Goal: Book appointment/travel/reservation

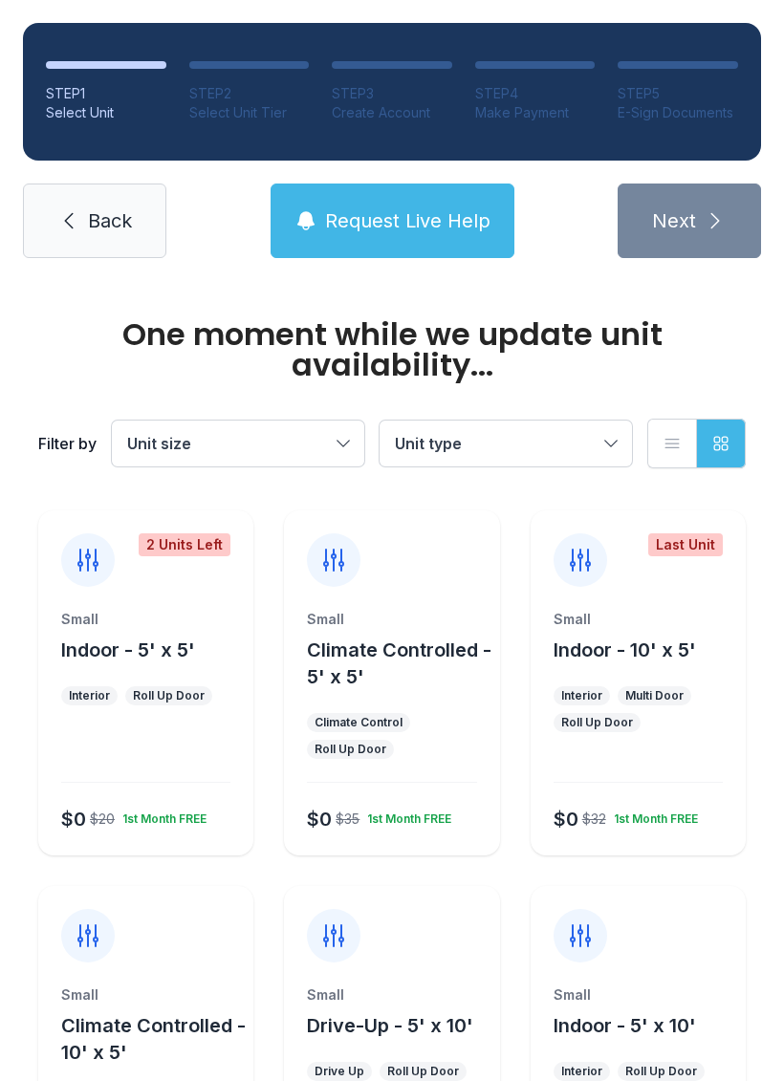
click at [611, 1009] on div "Small Indoor - 5' x 10'" at bounding box center [637, 1012] width 169 height 54
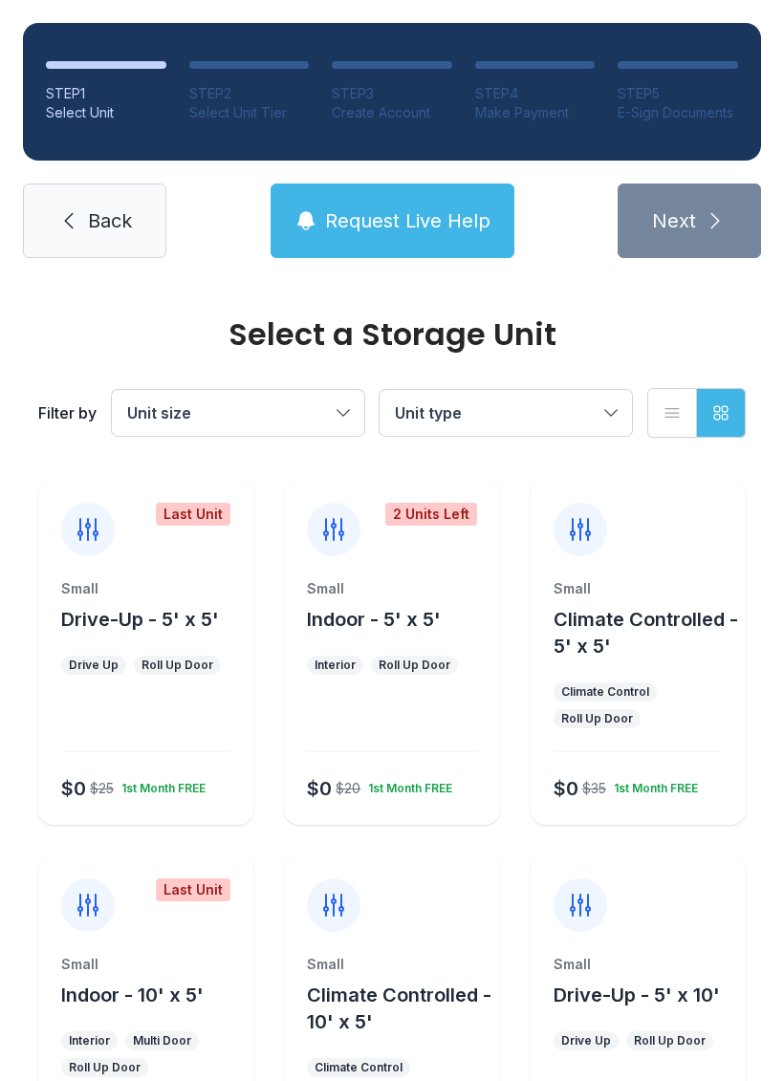
click at [655, 1007] on button "Drive-Up - 5' x 10'" at bounding box center [636, 995] width 166 height 27
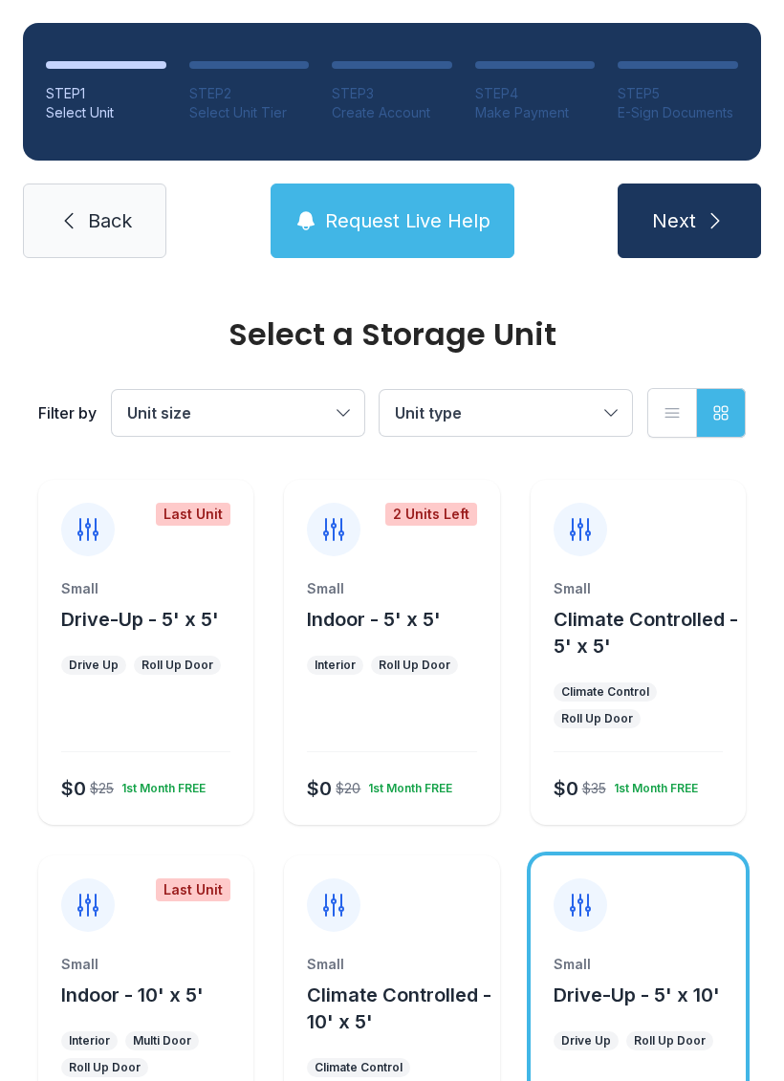
click at [701, 218] on button "Next" at bounding box center [688, 221] width 143 height 75
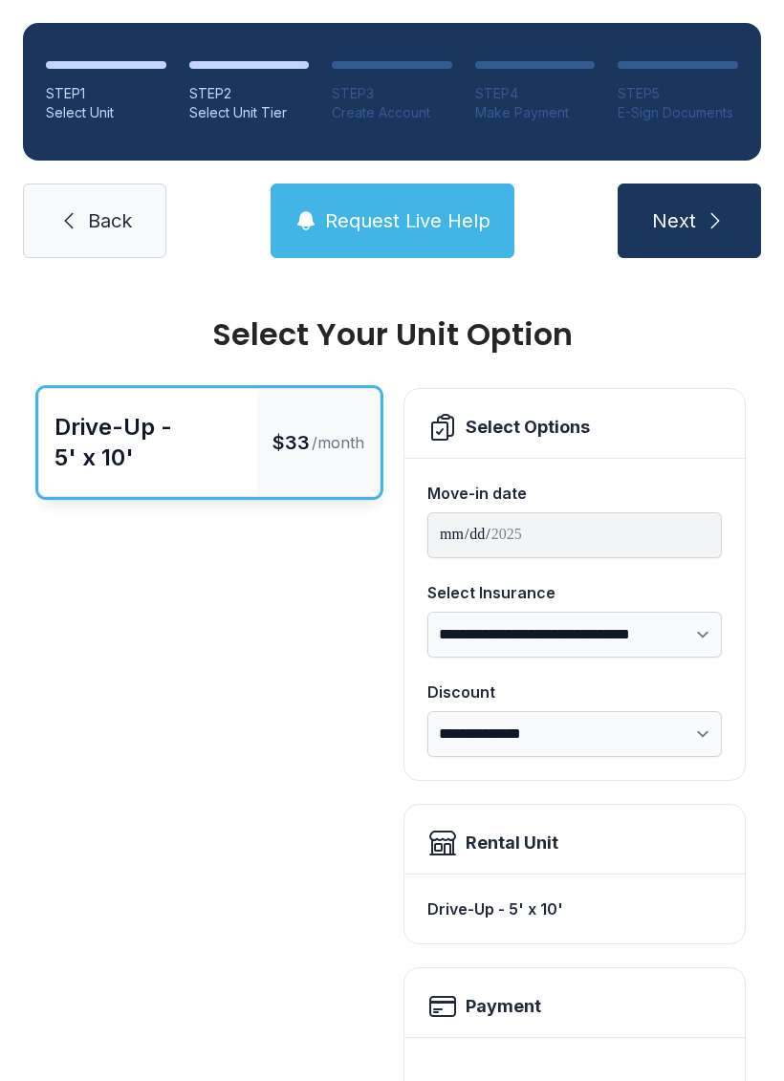
click at [713, 223] on icon "submit" at bounding box center [715, 220] width 23 height 23
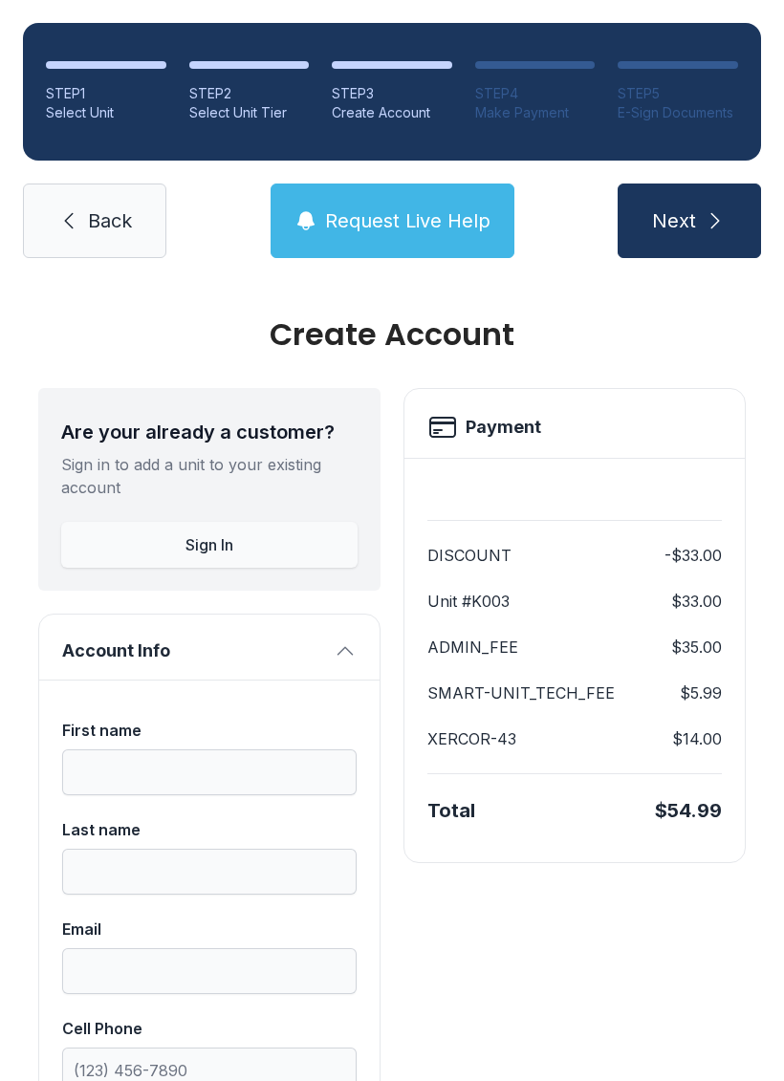
click at [718, 221] on icon "submit" at bounding box center [715, 220] width 9 height 15
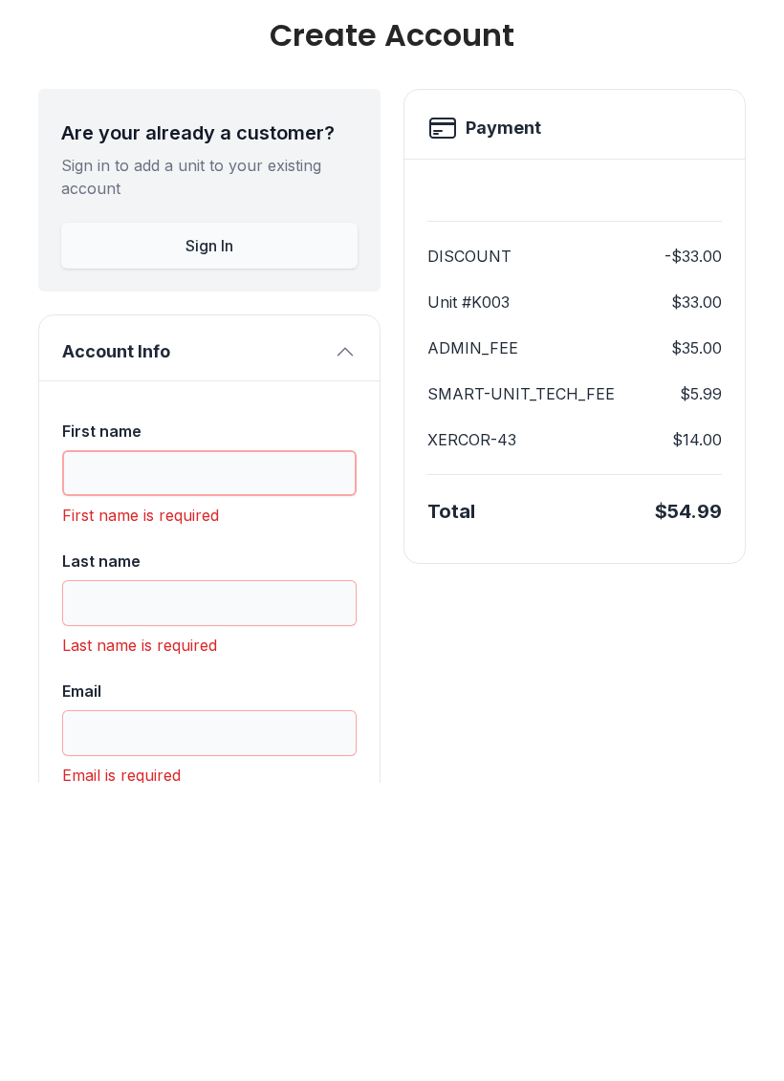
scroll to position [3, 0]
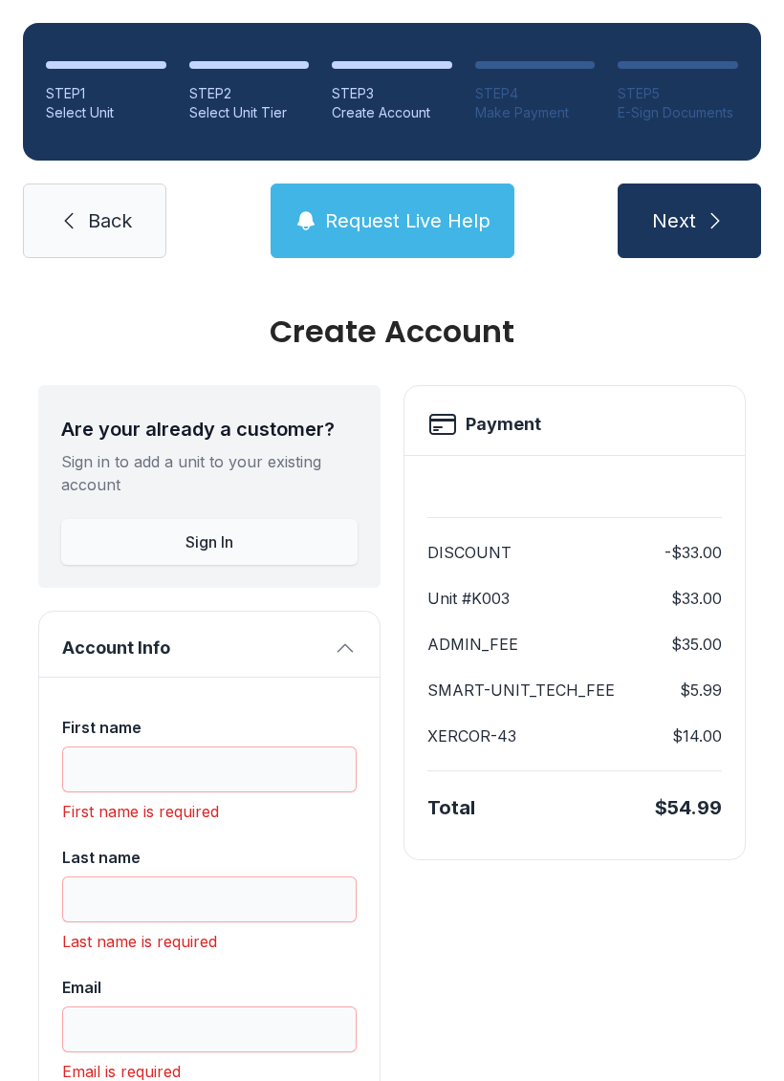
click at [57, 209] on icon at bounding box center [68, 220] width 23 height 23
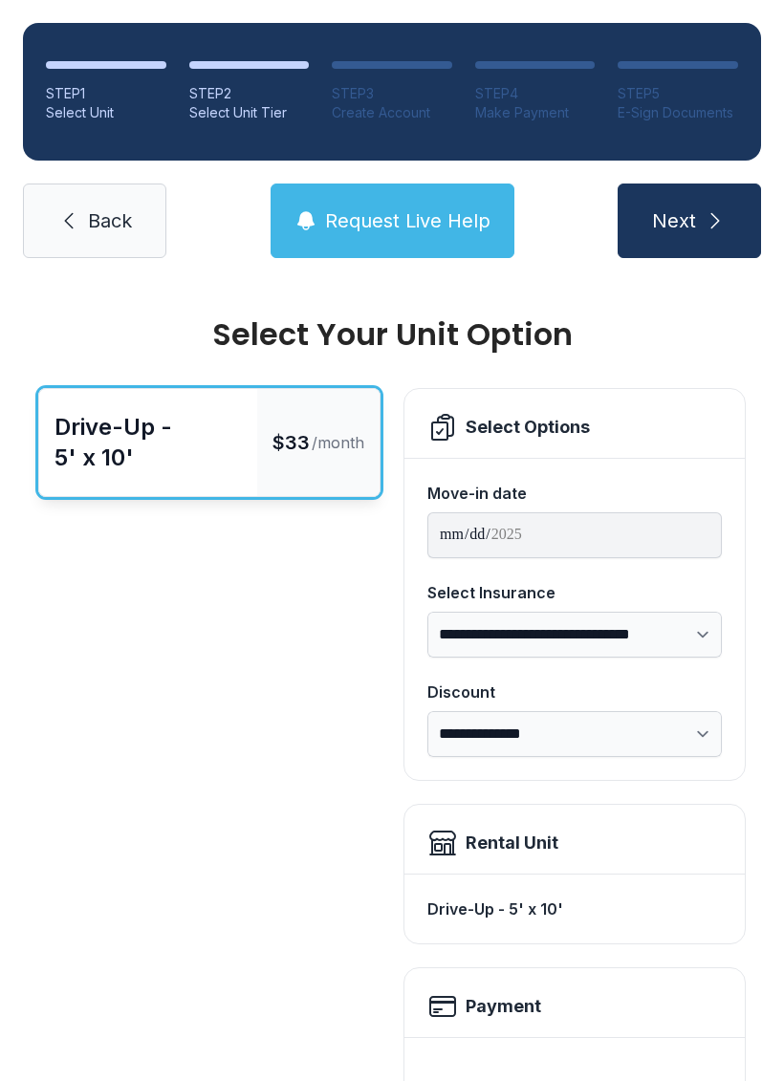
click at [36, 232] on link "Back" at bounding box center [94, 221] width 143 height 75
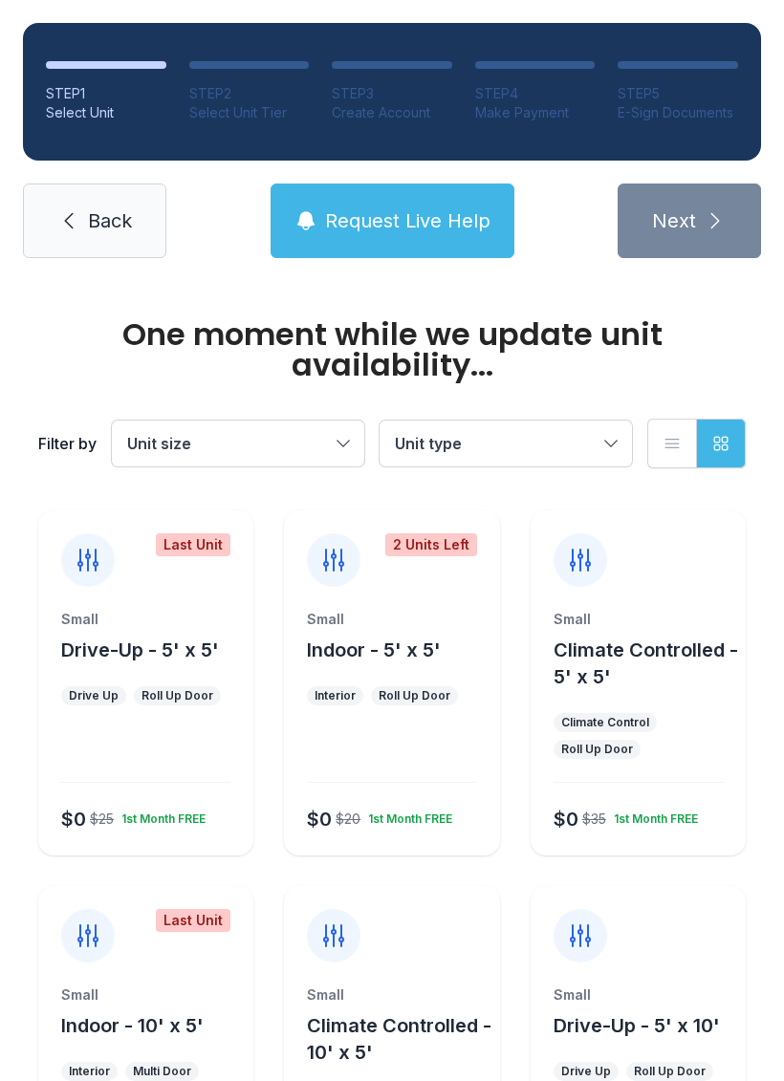
click at [56, 204] on link "Back" at bounding box center [94, 221] width 143 height 75
